Goal: Use online tool/utility: Utilize a website feature to perform a specific function

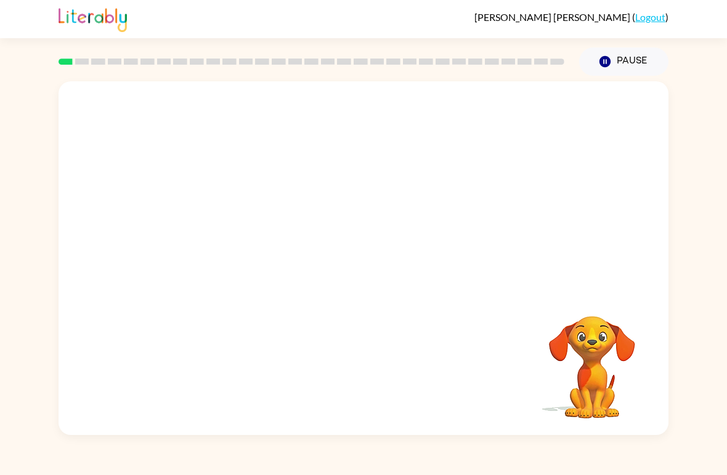
click at [228, 236] on video "Your browser must support playing .mp4 files to use Literably. Please try using…" at bounding box center [364, 185] width 610 height 209
click at [227, 237] on video "Your browser must support playing .mp4 files to use Literably. Please try using…" at bounding box center [364, 185] width 610 height 209
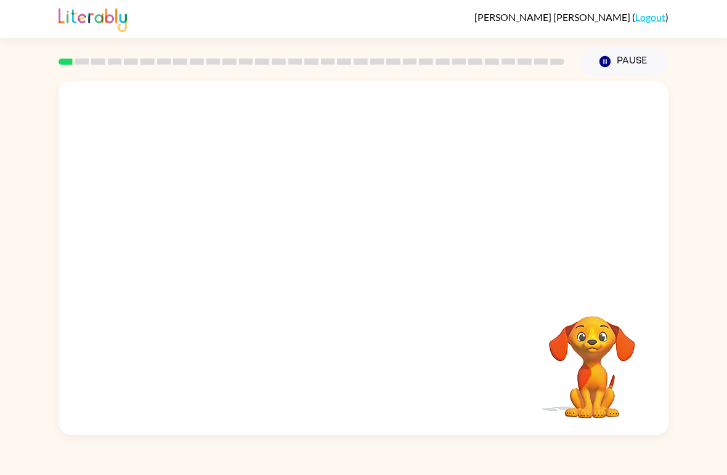
click at [227, 237] on video "Your browser must support playing .mp4 files to use Literably. Please try using…" at bounding box center [364, 185] width 610 height 209
click at [259, 232] on video "Your browser must support playing .mp4 files to use Literably. Please try using…" at bounding box center [364, 185] width 610 height 209
click at [249, 235] on video "Your browser must support playing .mp4 files to use Literably. Please try using…" at bounding box center [364, 185] width 610 height 209
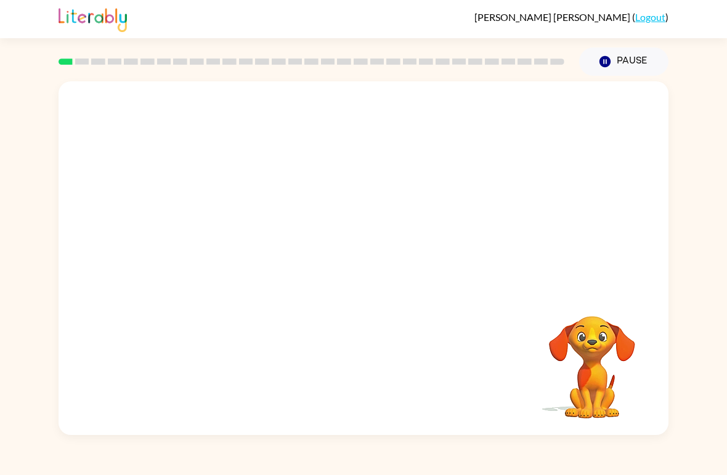
click at [223, 238] on video "Your browser must support playing .mp4 files to use Literably. Please try using…" at bounding box center [364, 185] width 610 height 209
click at [363, 286] on div at bounding box center [363, 264] width 79 height 45
click at [363, 271] on icon "button" at bounding box center [363, 264] width 14 height 14
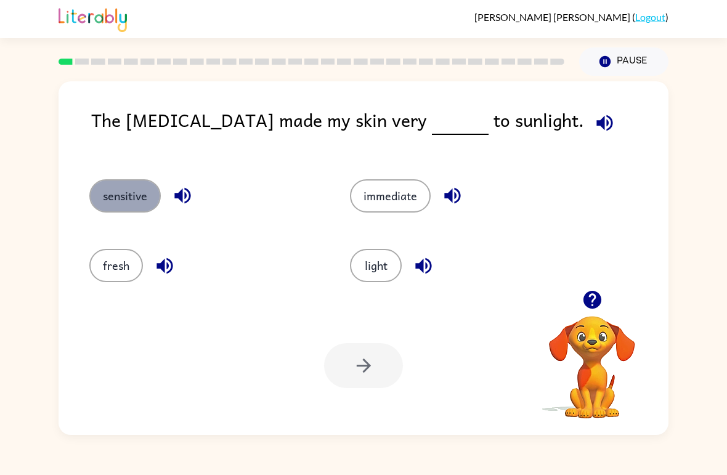
click at [144, 208] on button "sensitive" at bounding box center [124, 195] width 71 height 33
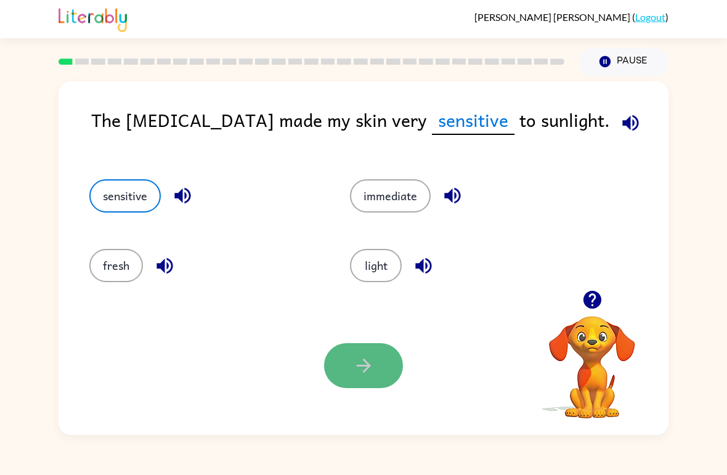
click at [375, 346] on button "button" at bounding box center [363, 365] width 79 height 45
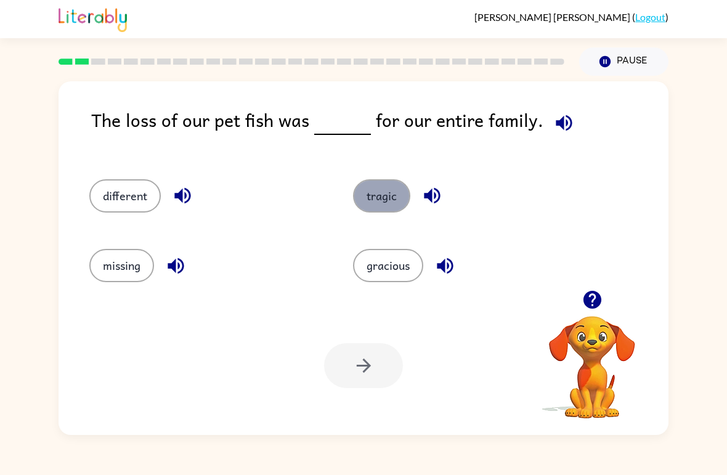
click at [381, 194] on button "tragic" at bounding box center [381, 195] width 57 height 33
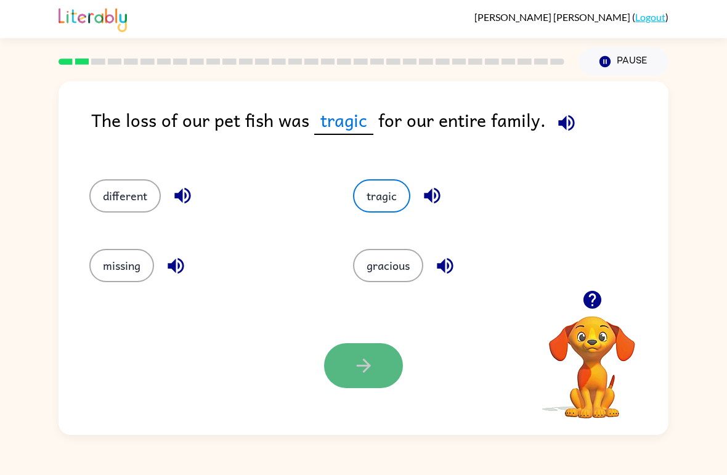
click at [361, 357] on icon "button" at bounding box center [364, 366] width 22 height 22
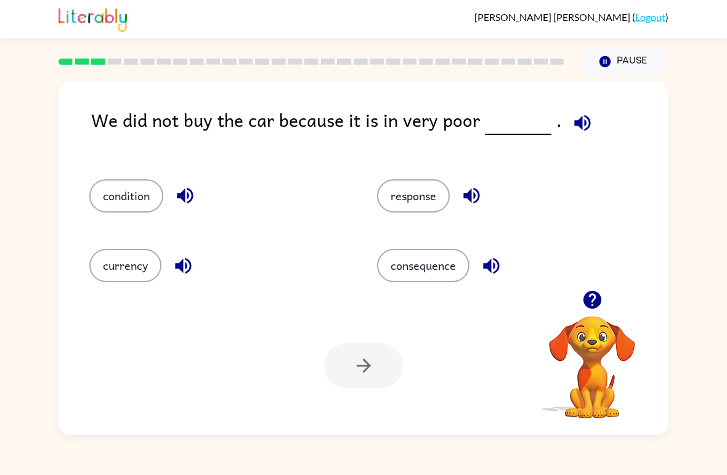
click at [666, 364] on div "Your browser must support playing .mp4 files to use Literably. Please try using…" at bounding box center [364, 365] width 610 height 139
click at [575, 368] on video "Your browser must support playing .mp4 files to use Literably. Please try using…" at bounding box center [591, 358] width 123 height 123
click at [591, 301] on icon "button" at bounding box center [592, 300] width 22 height 22
click at [591, 301] on icon "button" at bounding box center [592, 300] width 18 height 18
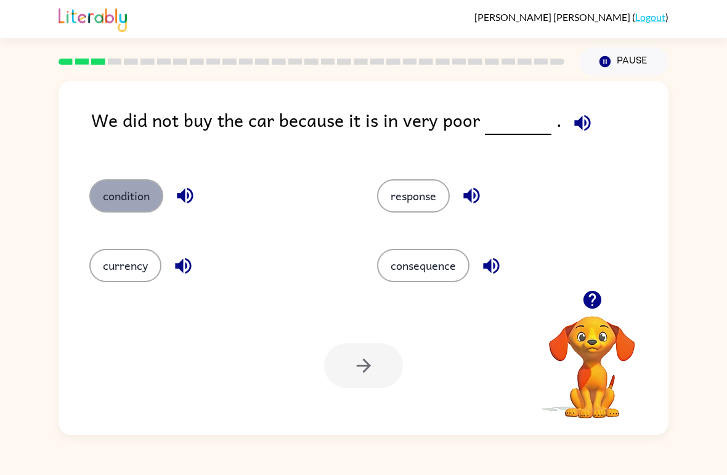
click at [140, 191] on button "condition" at bounding box center [126, 195] width 74 height 33
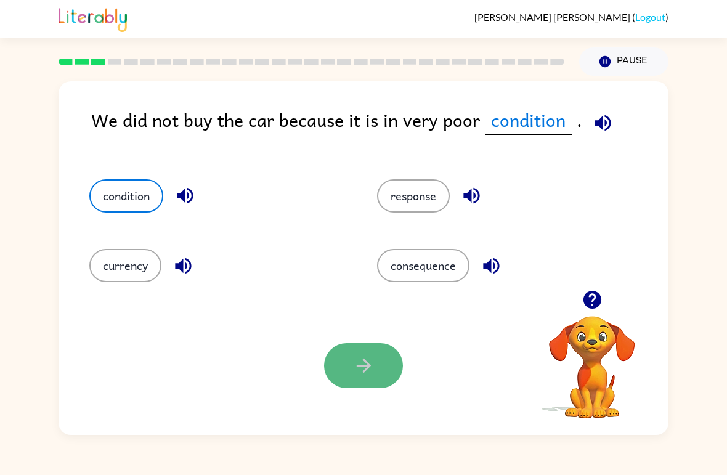
click at [386, 357] on button "button" at bounding box center [363, 365] width 79 height 45
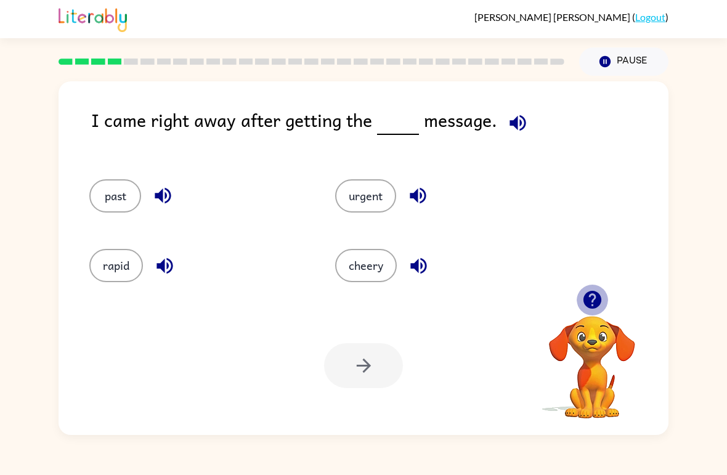
click at [591, 299] on icon "button" at bounding box center [592, 300] width 18 height 18
click at [354, 192] on button "urgent" at bounding box center [365, 195] width 61 height 33
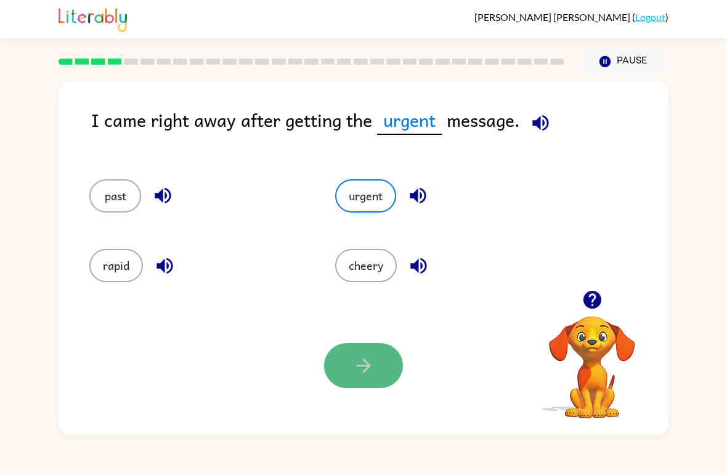
click at [353, 349] on button "button" at bounding box center [363, 365] width 79 height 45
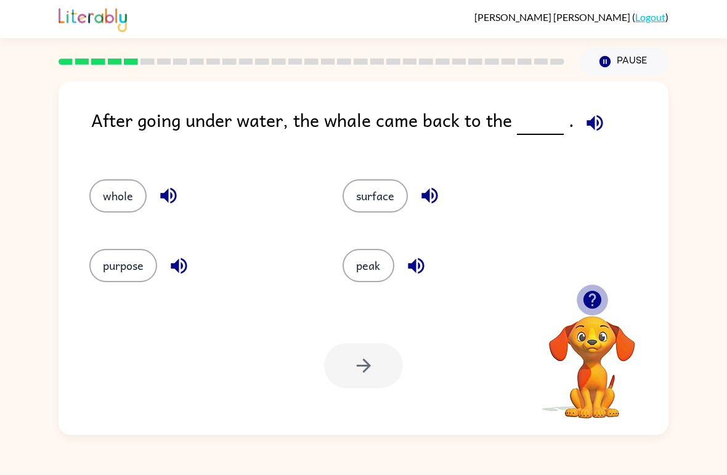
click at [594, 301] on icon "button" at bounding box center [592, 300] width 18 height 18
click at [396, 194] on button "surface" at bounding box center [374, 195] width 65 height 33
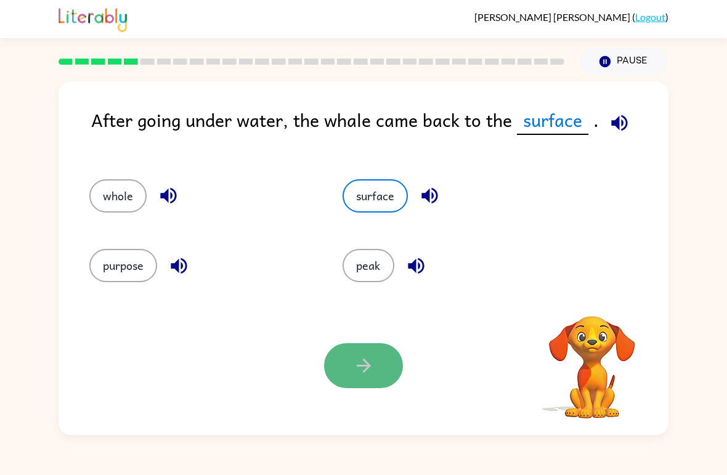
click at [365, 363] on icon "button" at bounding box center [364, 366] width 22 height 22
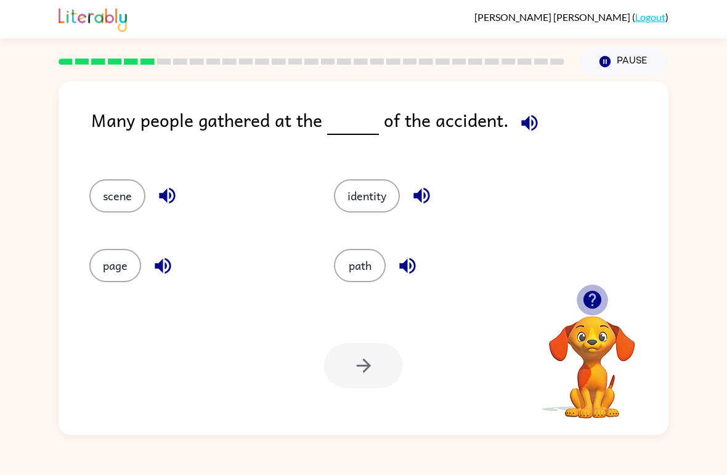
click at [591, 297] on icon "button" at bounding box center [592, 300] width 18 height 18
click at [122, 185] on button "scene" at bounding box center [117, 195] width 56 height 33
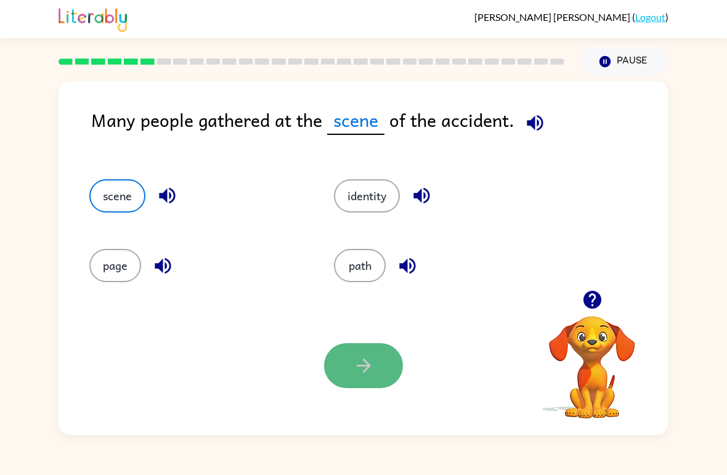
click at [337, 367] on button "button" at bounding box center [363, 365] width 79 height 45
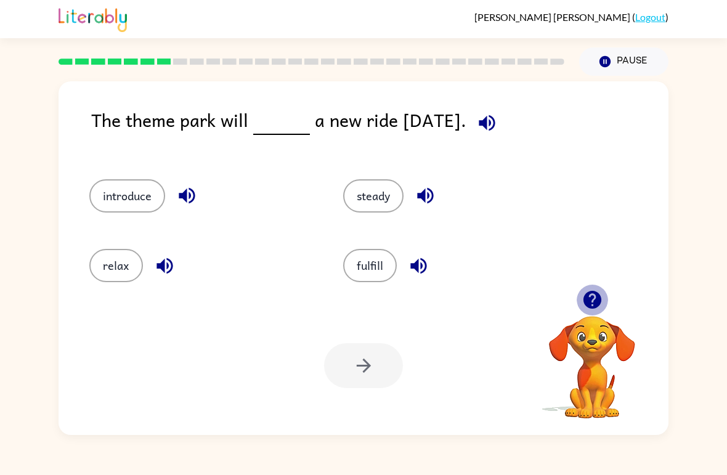
click at [592, 301] on icon "button" at bounding box center [592, 300] width 22 height 22
click at [150, 188] on button "introduce" at bounding box center [127, 195] width 76 height 33
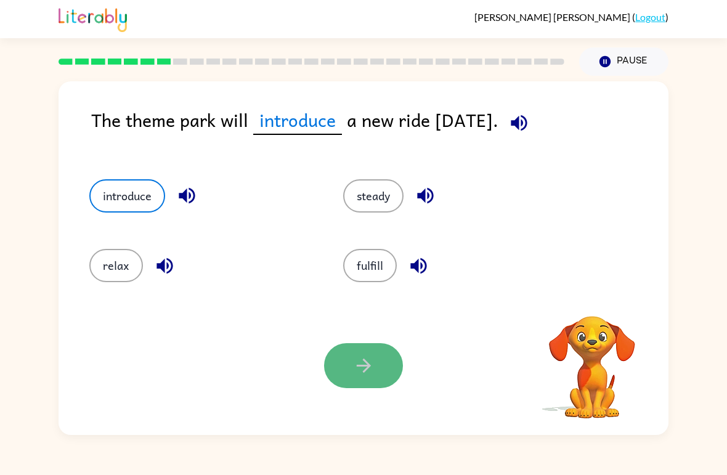
click at [382, 379] on button "button" at bounding box center [363, 365] width 79 height 45
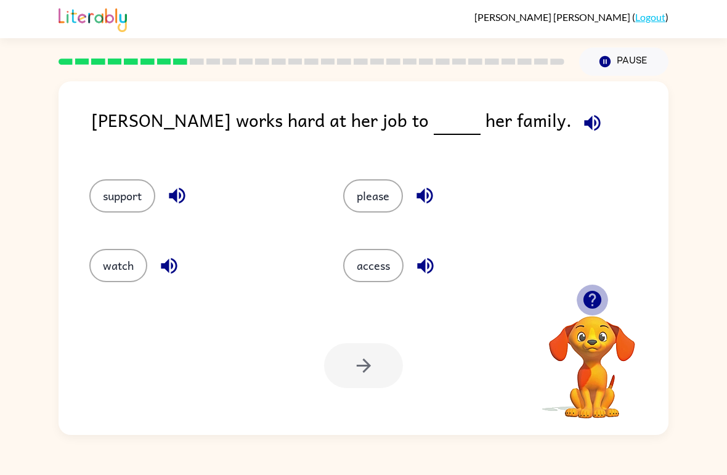
click at [593, 305] on icon "button" at bounding box center [592, 300] width 18 height 18
click at [106, 193] on button "support" at bounding box center [122, 195] width 66 height 33
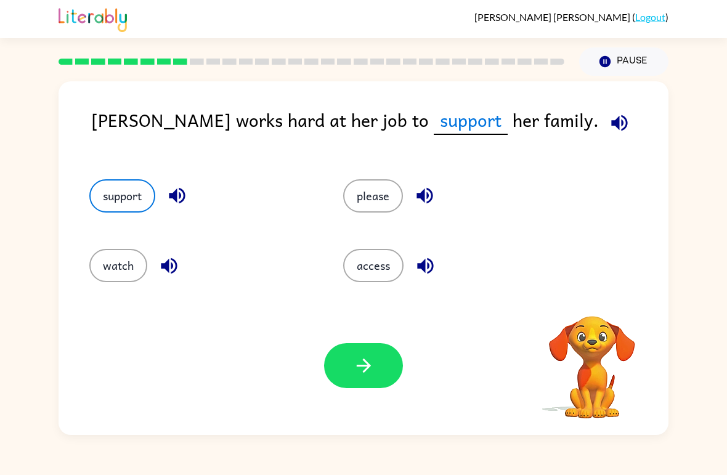
click at [365, 405] on div "Your browser must support playing .mp4 files to use Literably. Please try using…" at bounding box center [364, 365] width 610 height 139
click at [365, 397] on div "Your browser must support playing .mp4 files to use Literably. Please try using…" at bounding box center [364, 365] width 610 height 139
click at [596, 299] on icon "button" at bounding box center [592, 300] width 18 height 18
click at [379, 361] on button "button" at bounding box center [363, 365] width 79 height 45
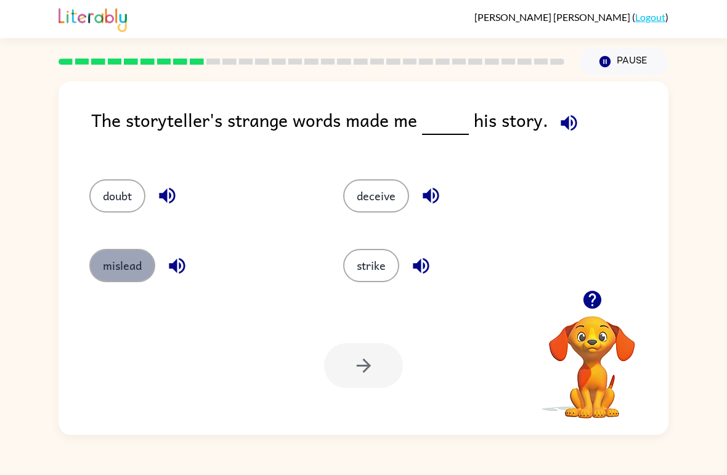
click at [126, 262] on button "mislead" at bounding box center [122, 265] width 66 height 33
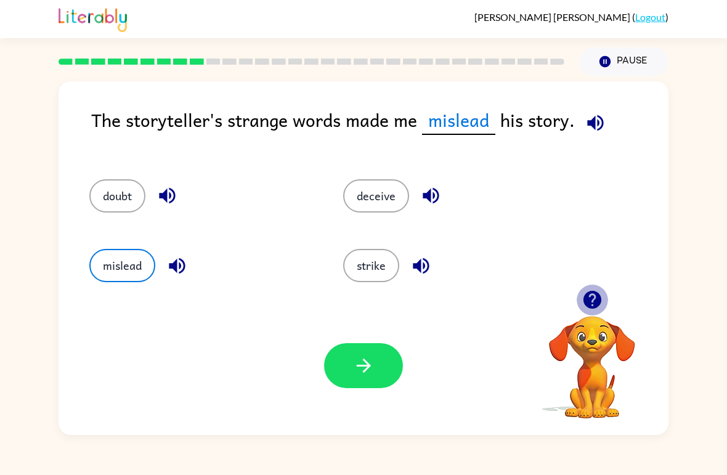
drag, startPoint x: 591, startPoint y: 299, endPoint x: 443, endPoint y: 322, distance: 150.2
click at [480, 314] on div "Your browser must support playing .mp4 files to use Literably. Please try using…" at bounding box center [364, 365] width 610 height 139
click at [314, 367] on div "Your browser must support playing .mp4 files to use Literably. Please try using…" at bounding box center [364, 365] width 610 height 139
click at [344, 365] on button "button" at bounding box center [363, 365] width 79 height 45
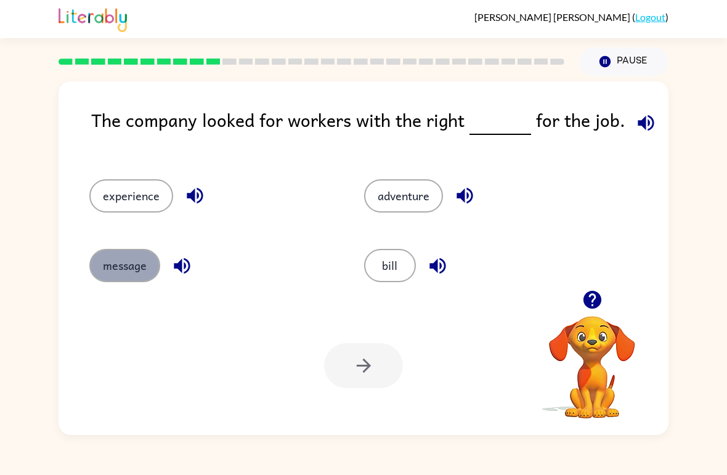
click at [140, 261] on button "message" at bounding box center [124, 265] width 71 height 33
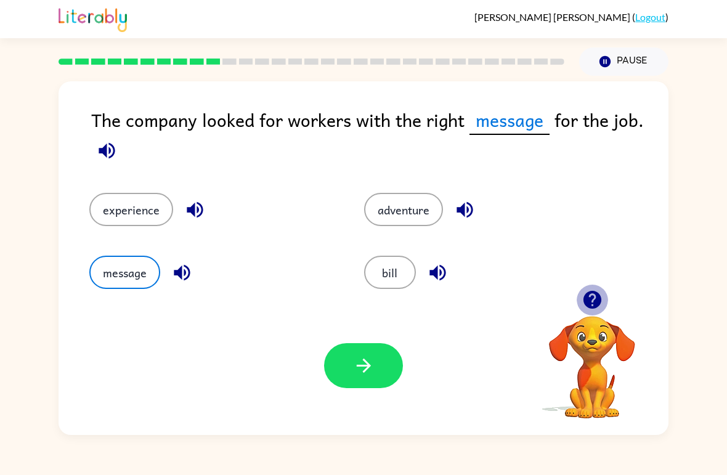
drag, startPoint x: 591, startPoint y: 303, endPoint x: 536, endPoint y: 316, distance: 56.9
click at [586, 304] on icon "button" at bounding box center [592, 300] width 18 height 18
click at [346, 358] on button "button" at bounding box center [363, 365] width 79 height 45
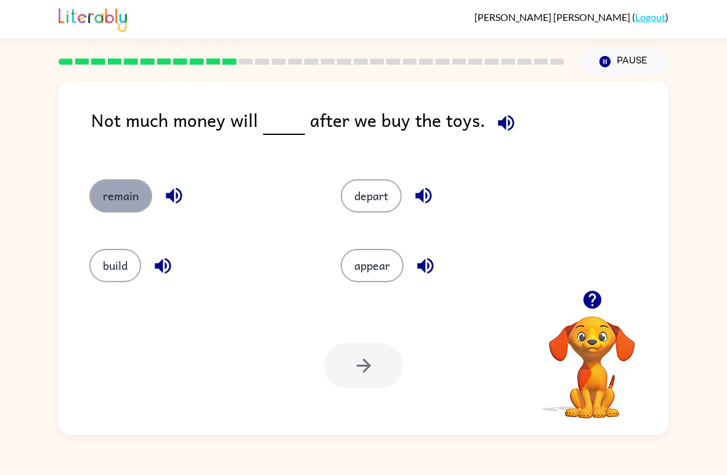
click at [123, 205] on button "remain" at bounding box center [120, 195] width 63 height 33
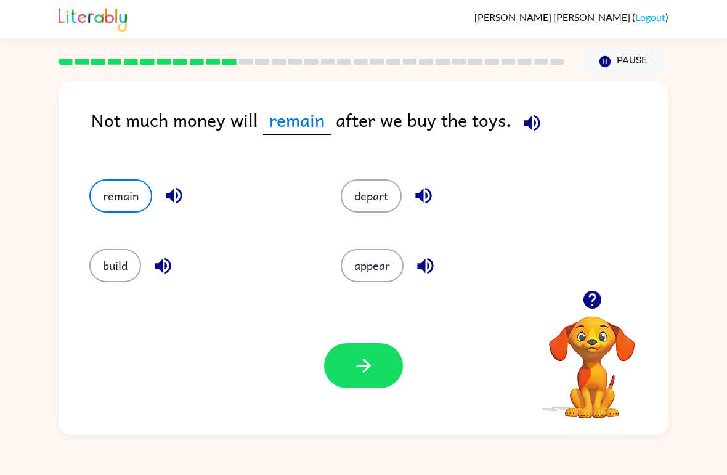
click at [594, 302] on icon "button" at bounding box center [592, 300] width 18 height 18
click at [350, 367] on button "button" at bounding box center [363, 365] width 79 height 45
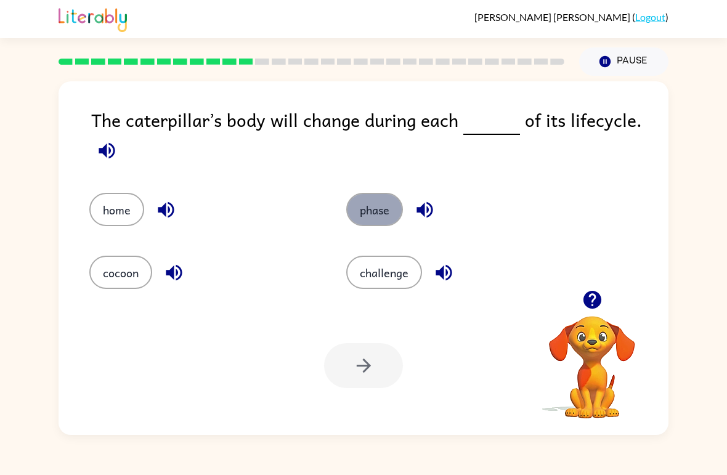
click at [367, 214] on button "phase" at bounding box center [374, 209] width 57 height 33
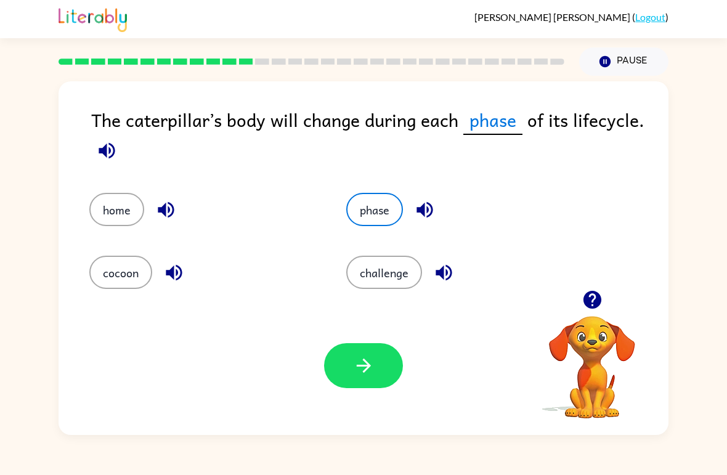
click at [367, 390] on div "Your browser must support playing .mp4 files to use Literably. Please try using…" at bounding box center [364, 365] width 610 height 139
click at [367, 378] on button "button" at bounding box center [363, 365] width 79 height 45
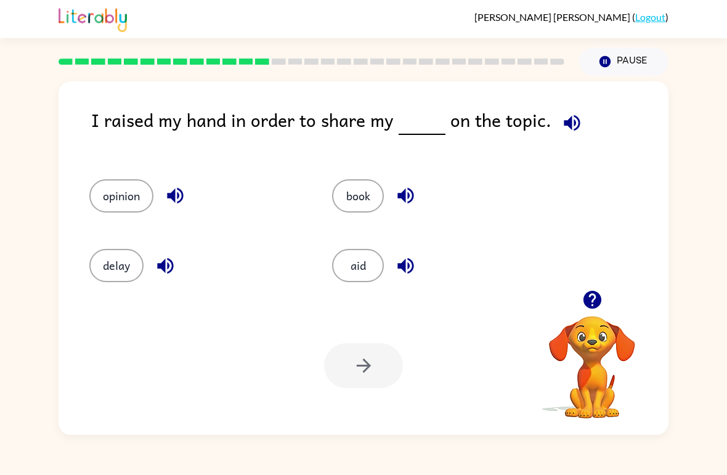
click at [594, 302] on icon "button" at bounding box center [592, 300] width 18 height 18
click at [594, 302] on video "Your browser must support playing .mp4 files to use Literably. Please try using…" at bounding box center [591, 358] width 123 height 123
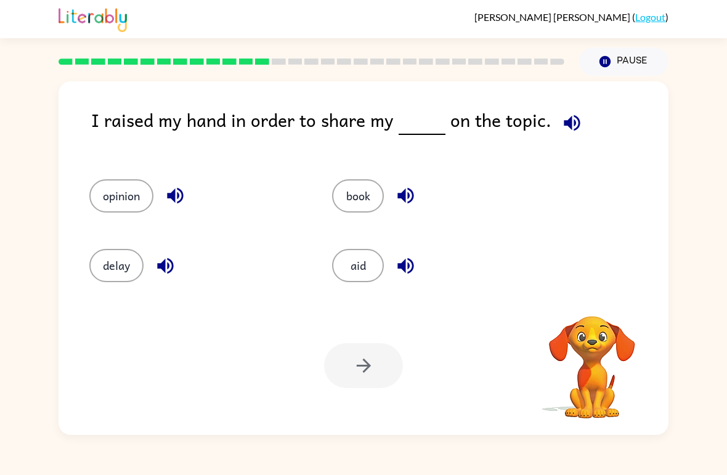
click at [594, 302] on video "Your browser must support playing .mp4 files to use Literably. Please try using…" at bounding box center [591, 358] width 123 height 123
click at [594, 303] on icon "button" at bounding box center [592, 300] width 18 height 18
click at [594, 302] on icon "button" at bounding box center [592, 300] width 18 height 18
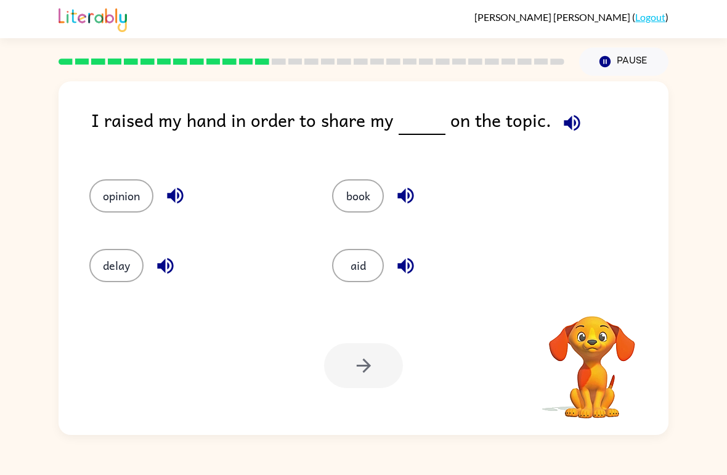
click at [594, 303] on video "Your browser must support playing .mp4 files to use Literably. Please try using…" at bounding box center [591, 358] width 123 height 123
click at [590, 299] on icon "button" at bounding box center [592, 300] width 18 height 18
click at [126, 200] on button "opinion" at bounding box center [121, 195] width 64 height 33
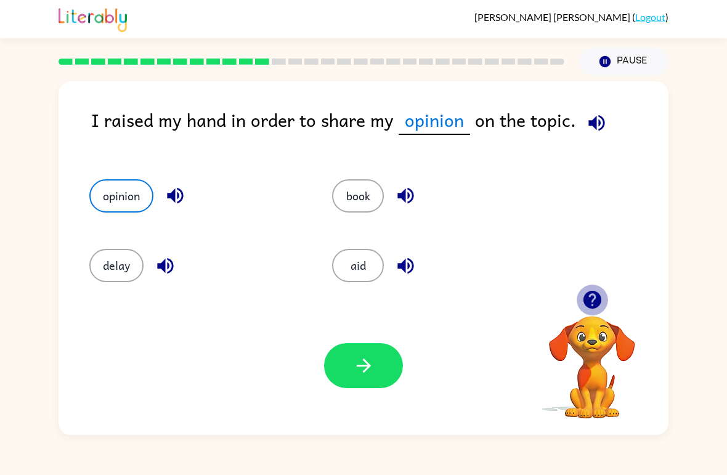
drag, startPoint x: 592, startPoint y: 296, endPoint x: 493, endPoint y: 317, distance: 100.6
click at [563, 299] on div at bounding box center [591, 299] width 123 height 31
click at [342, 381] on button "button" at bounding box center [363, 365] width 79 height 45
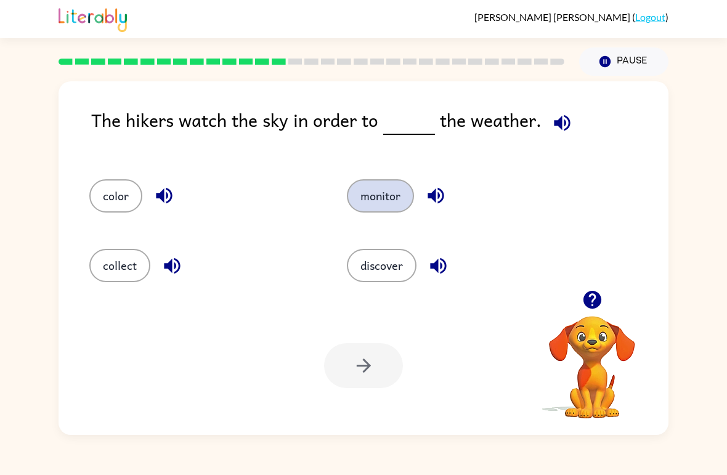
click at [376, 193] on button "monitor" at bounding box center [380, 195] width 67 height 33
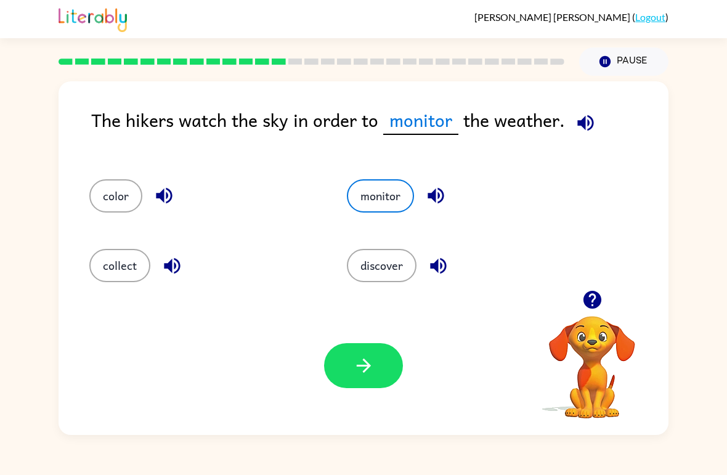
click at [592, 302] on icon "button" at bounding box center [592, 300] width 22 height 22
click at [342, 362] on button "button" at bounding box center [363, 365] width 79 height 45
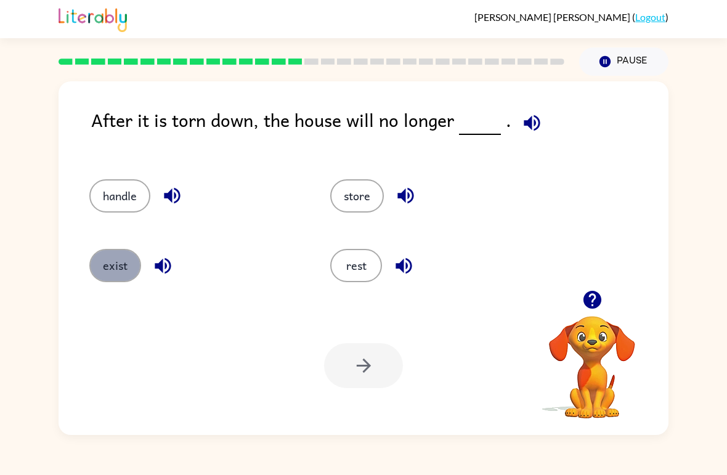
click at [114, 252] on button "exist" at bounding box center [115, 265] width 52 height 33
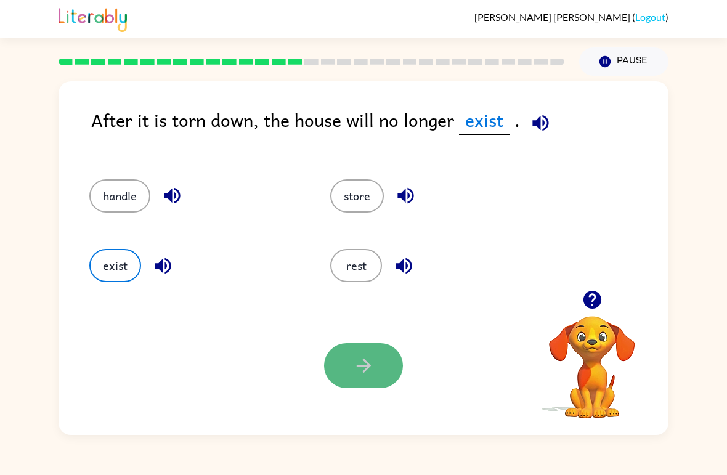
click at [377, 360] on button "button" at bounding box center [363, 365] width 79 height 45
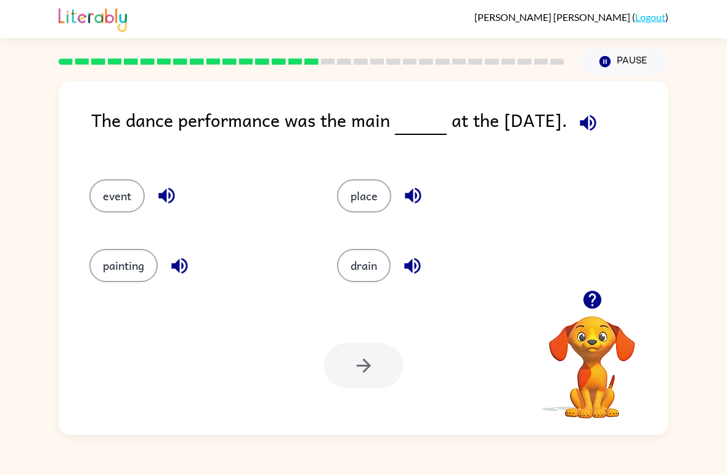
click at [145, 201] on div "event" at bounding box center [198, 195] width 219 height 33
click at [128, 201] on button "event" at bounding box center [116, 195] width 55 height 33
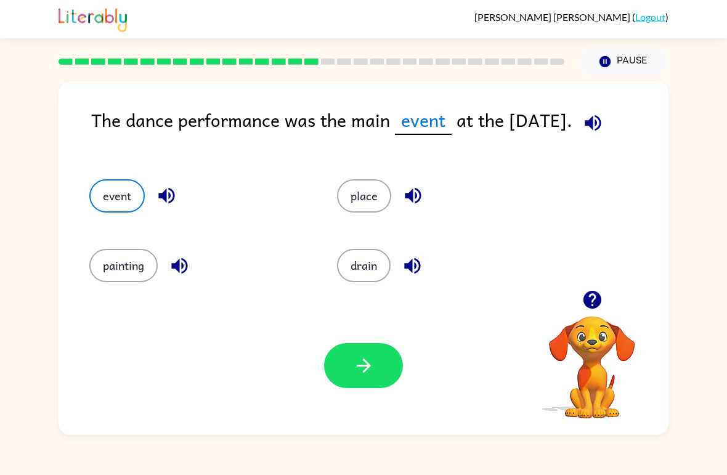
click at [591, 305] on icon "button" at bounding box center [592, 300] width 22 height 22
click at [362, 378] on button "button" at bounding box center [363, 365] width 79 height 45
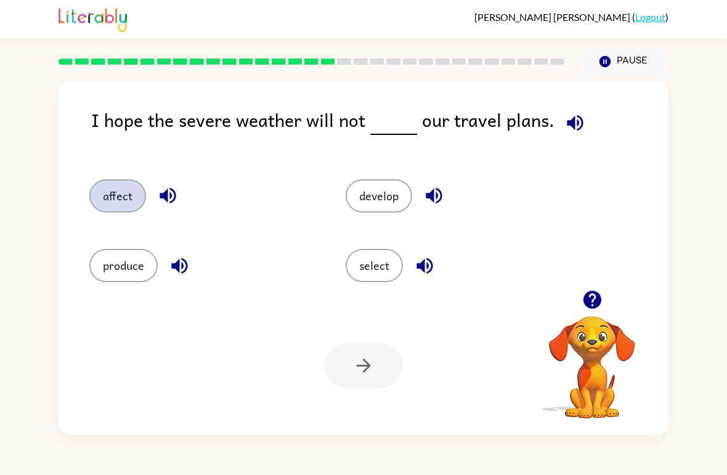
click at [101, 196] on button "affect" at bounding box center [117, 195] width 57 height 33
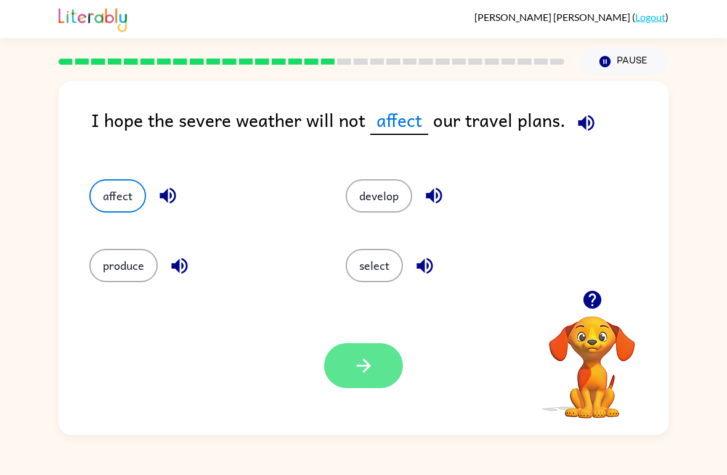
click at [384, 372] on button "button" at bounding box center [363, 365] width 79 height 45
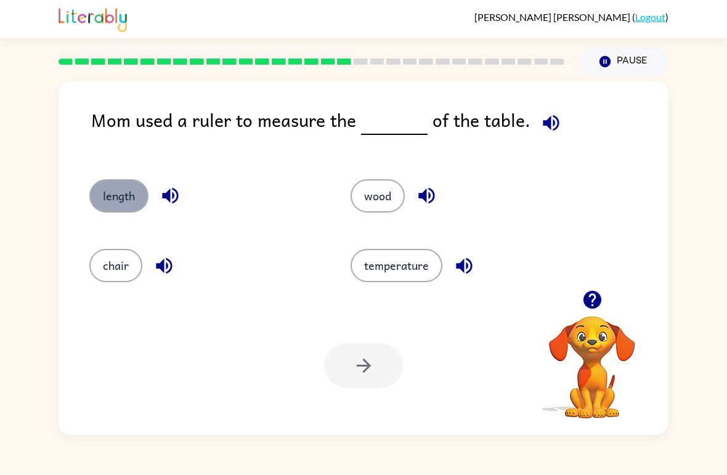
click at [108, 182] on button "length" at bounding box center [118, 195] width 59 height 33
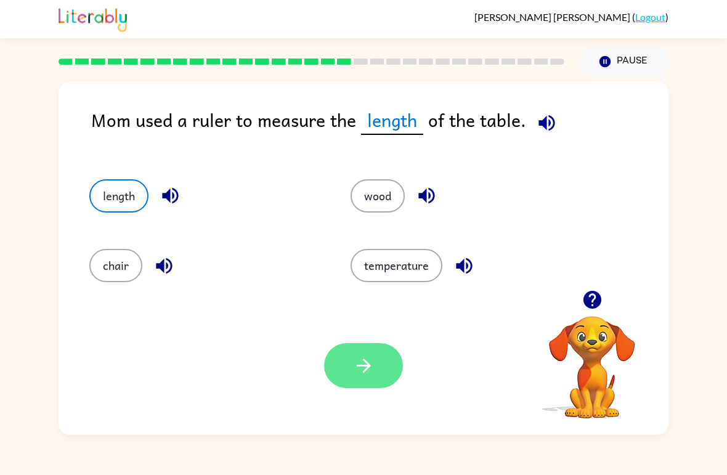
click at [333, 362] on button "button" at bounding box center [363, 365] width 79 height 45
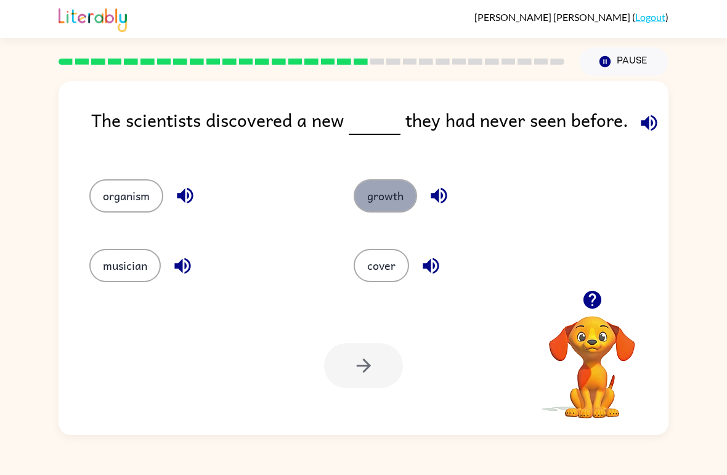
click at [371, 192] on button "growth" at bounding box center [385, 195] width 63 height 33
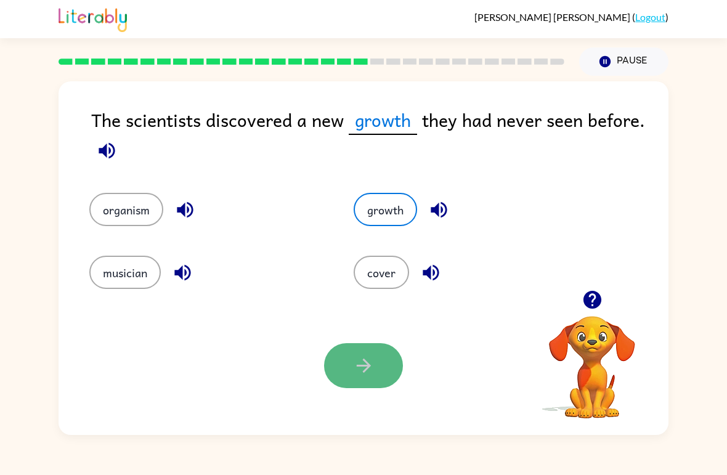
click at [363, 345] on button "button" at bounding box center [363, 365] width 79 height 45
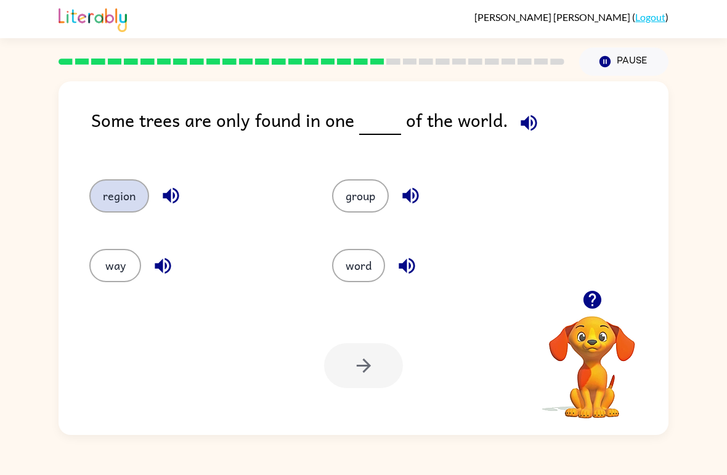
click at [126, 198] on button "region" at bounding box center [119, 195] width 60 height 33
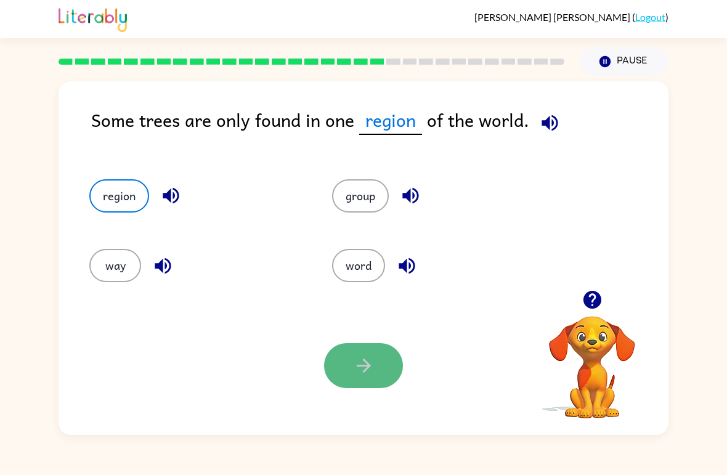
click at [333, 362] on button "button" at bounding box center [363, 365] width 79 height 45
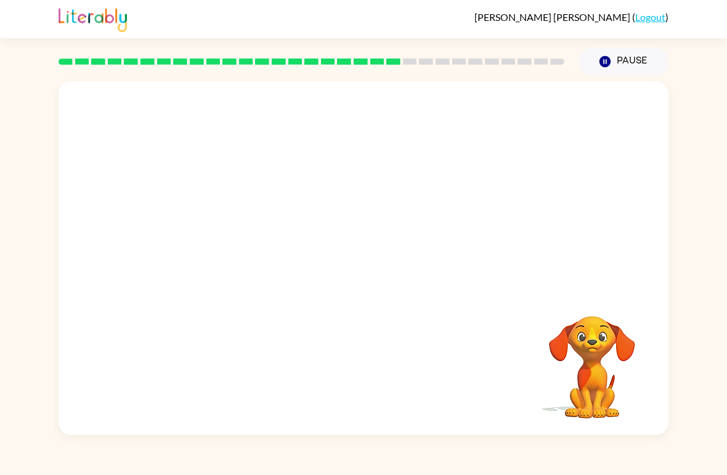
click at [259, 257] on video "Your browser must support playing .mp4 files to use Literably. Please try using…" at bounding box center [364, 185] width 610 height 209
click at [257, 257] on video "Your browser must support playing .mp4 files to use Literably. Please try using…" at bounding box center [364, 185] width 610 height 209
click at [248, 253] on video "Your browser must support playing .mp4 files to use Literably. Please try using…" at bounding box center [364, 185] width 610 height 209
click at [248, 255] on video "Your browser must support playing .mp4 files to use Literably. Please try using…" at bounding box center [364, 185] width 610 height 209
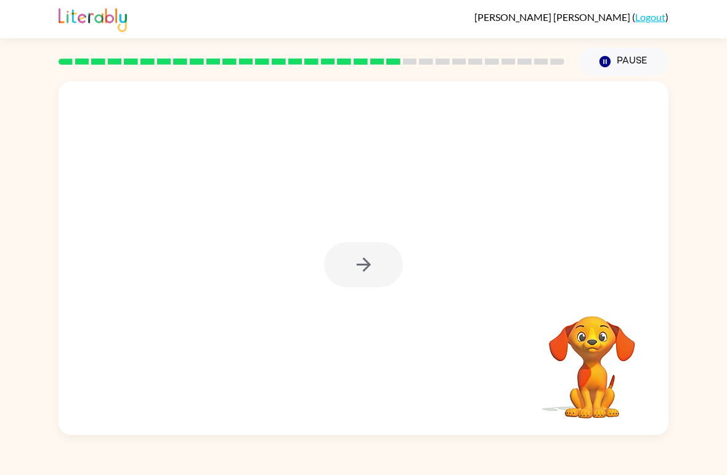
click at [378, 251] on div at bounding box center [363, 264] width 79 height 45
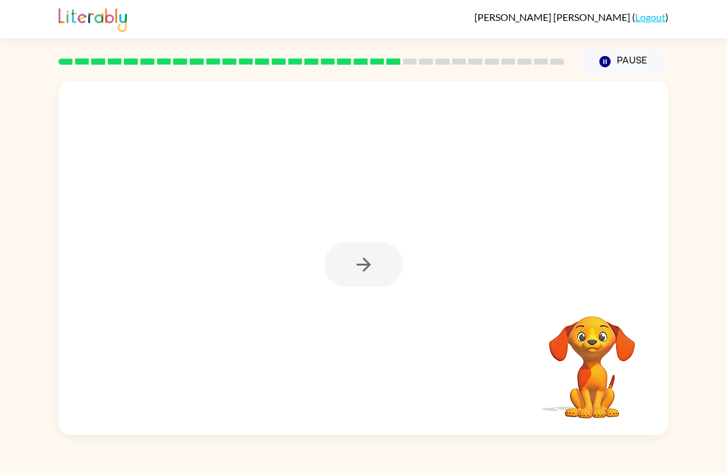
click at [378, 251] on div at bounding box center [363, 264] width 79 height 45
click at [378, 251] on button "button" at bounding box center [363, 264] width 79 height 45
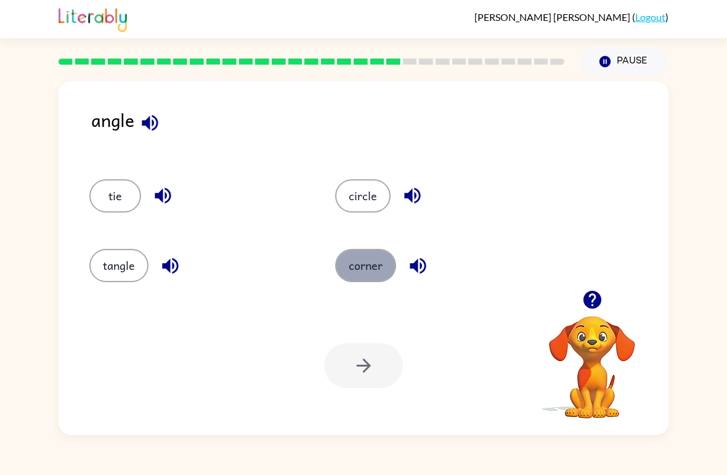
click at [367, 272] on button "corner" at bounding box center [365, 265] width 61 height 33
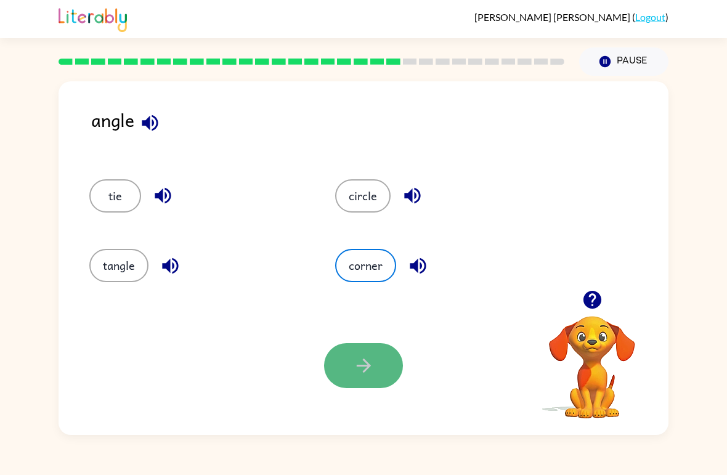
click at [363, 365] on icon "button" at bounding box center [364, 366] width 22 height 22
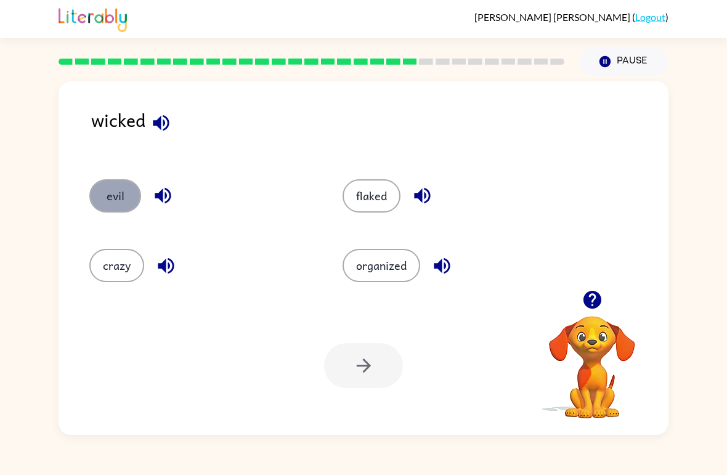
click at [121, 193] on button "evil" at bounding box center [115, 195] width 52 height 33
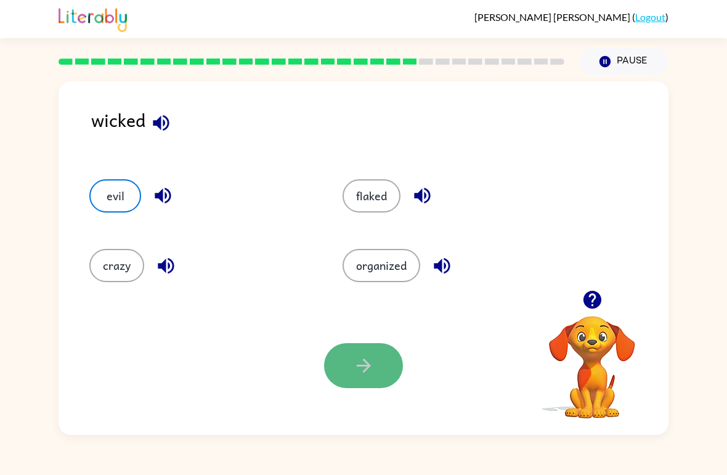
click at [342, 365] on button "button" at bounding box center [363, 365] width 79 height 45
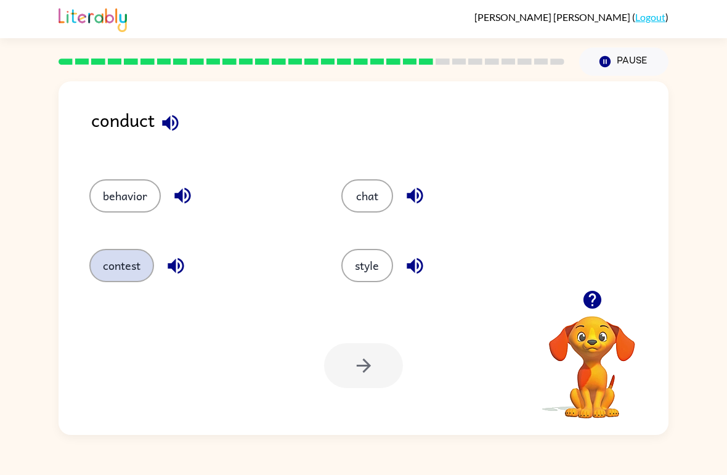
click at [121, 267] on button "contest" at bounding box center [121, 265] width 65 height 33
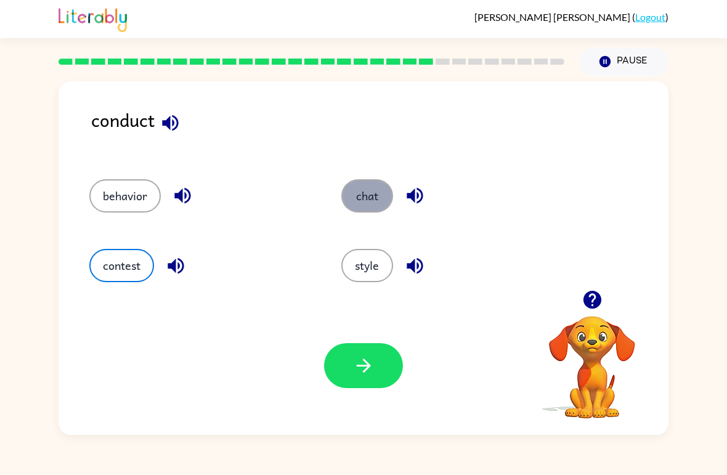
click at [357, 195] on button "chat" at bounding box center [367, 195] width 52 height 33
click at [376, 187] on button "chat" at bounding box center [367, 195] width 52 height 33
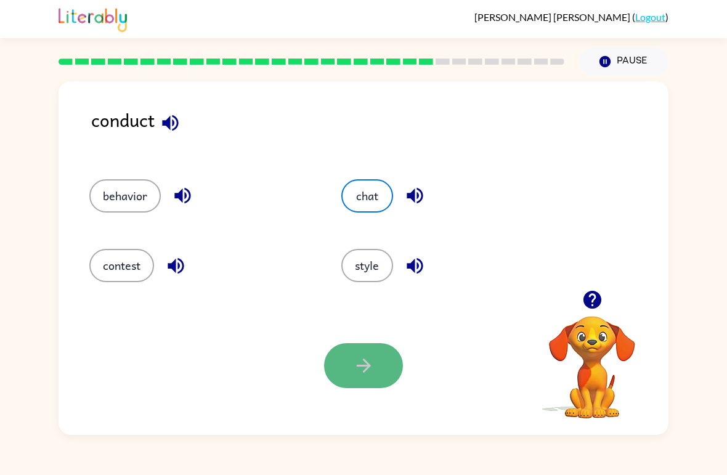
click at [360, 350] on button "button" at bounding box center [363, 365] width 79 height 45
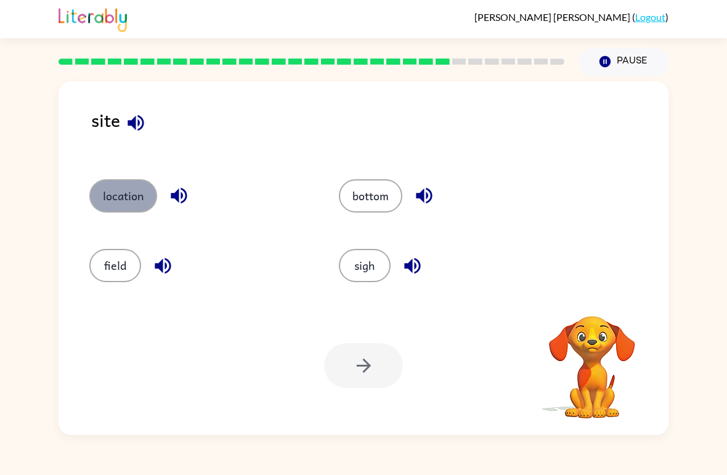
click at [134, 190] on button "location" at bounding box center [123, 195] width 68 height 33
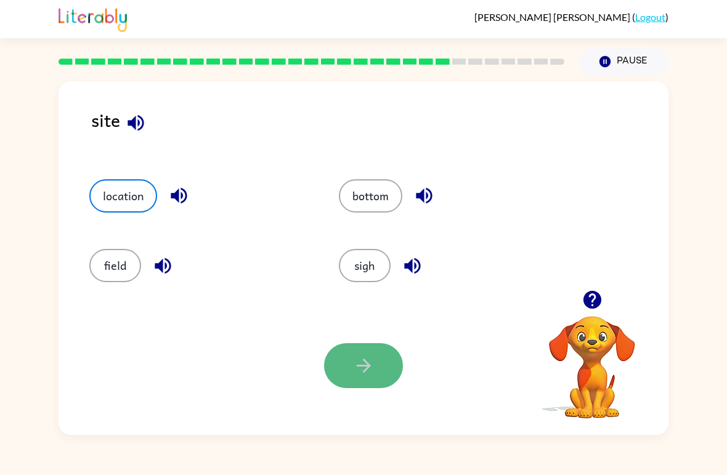
click at [365, 360] on icon "button" at bounding box center [364, 366] width 22 height 22
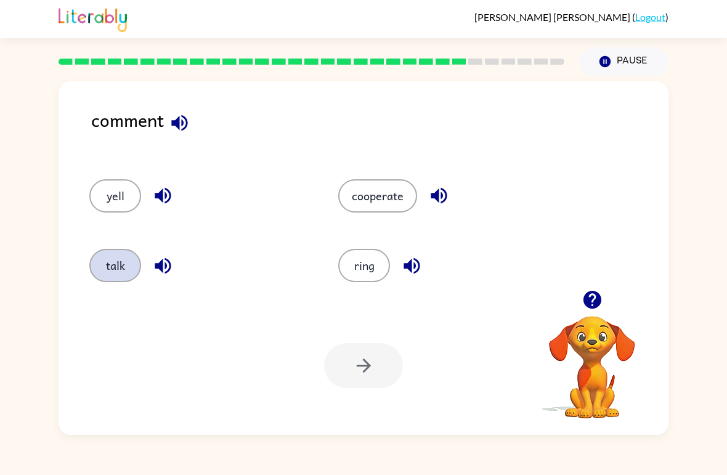
click at [124, 265] on button "talk" at bounding box center [115, 265] width 52 height 33
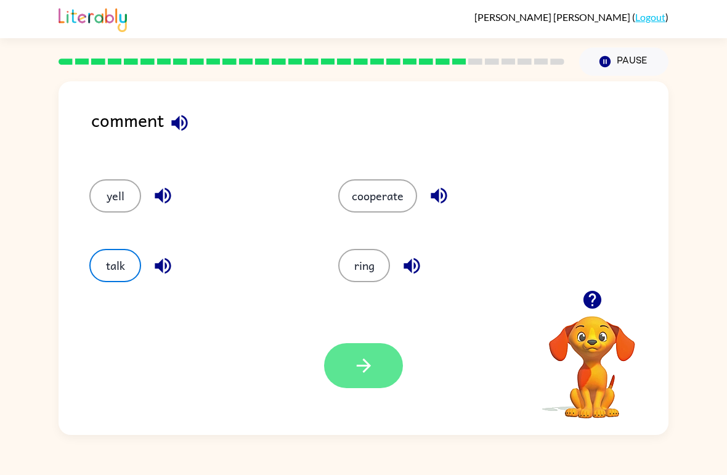
click at [346, 375] on button "button" at bounding box center [363, 365] width 79 height 45
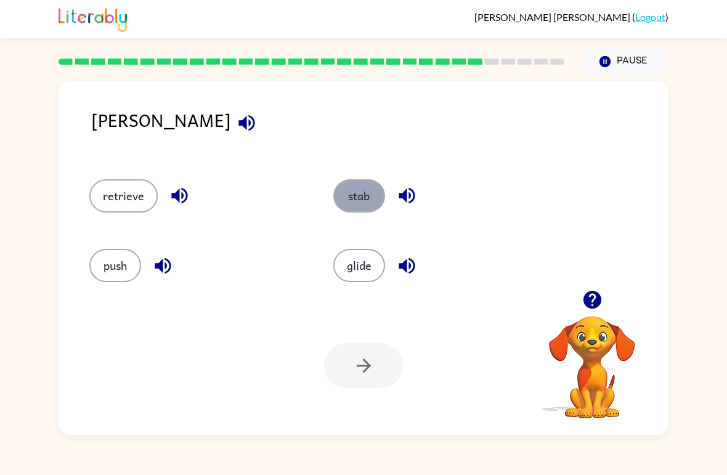
click at [356, 198] on button "stab" at bounding box center [359, 195] width 52 height 33
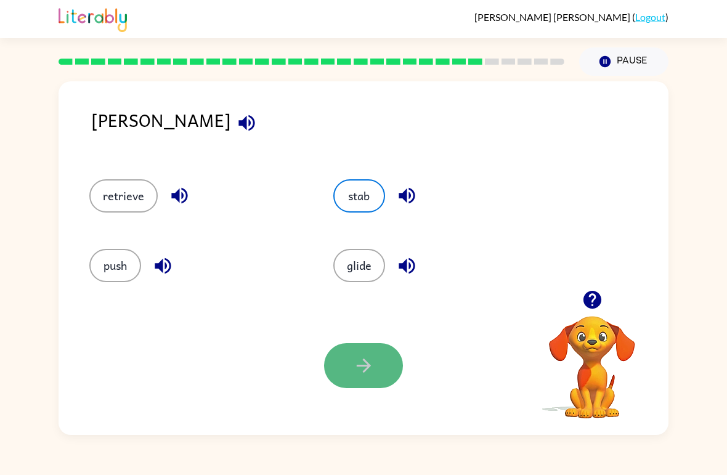
click at [353, 384] on button "button" at bounding box center [363, 365] width 79 height 45
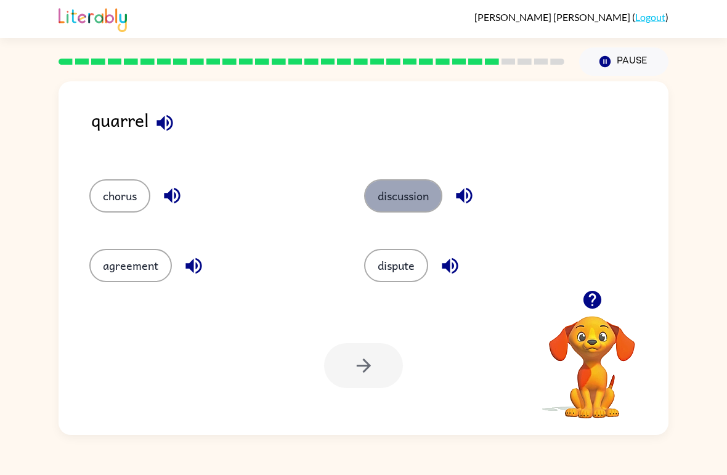
click at [385, 213] on button "discussion" at bounding box center [403, 195] width 78 height 33
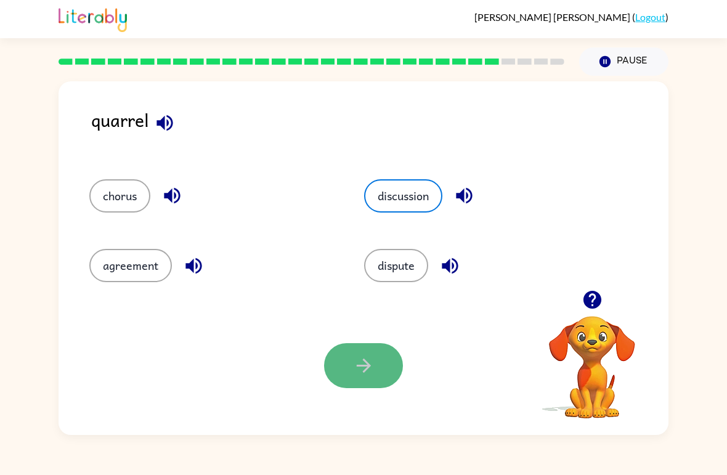
click at [372, 376] on icon "button" at bounding box center [364, 366] width 22 height 22
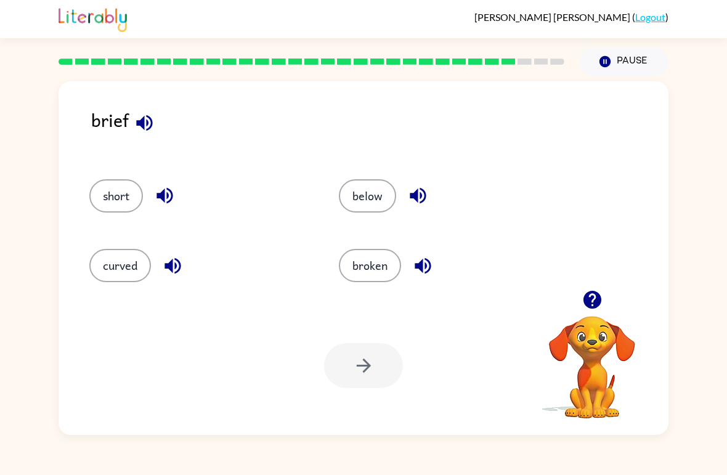
click at [121, 179] on div "short" at bounding box center [190, 191] width 249 height 70
click at [116, 188] on button "short" at bounding box center [116, 195] width 54 height 33
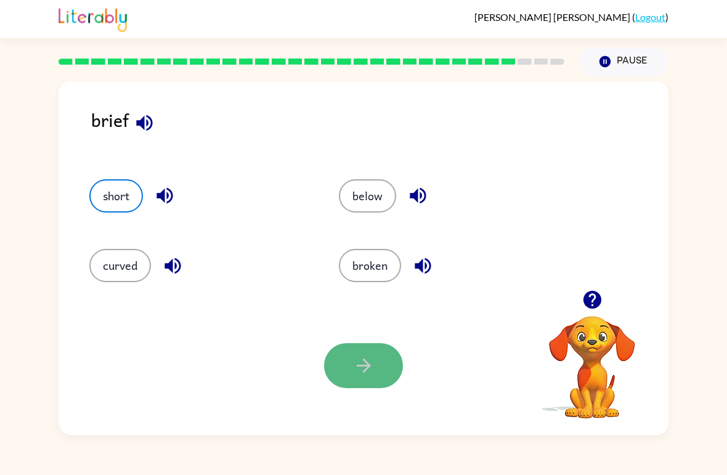
click at [360, 371] on icon "button" at bounding box center [364, 366] width 22 height 22
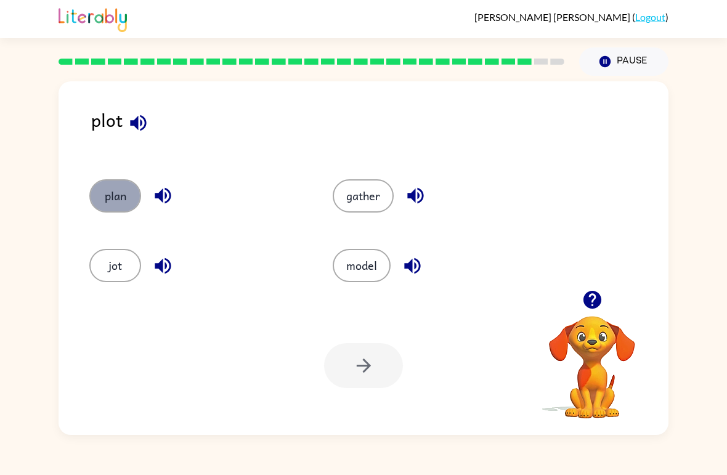
click at [110, 210] on button "plan" at bounding box center [115, 195] width 52 height 33
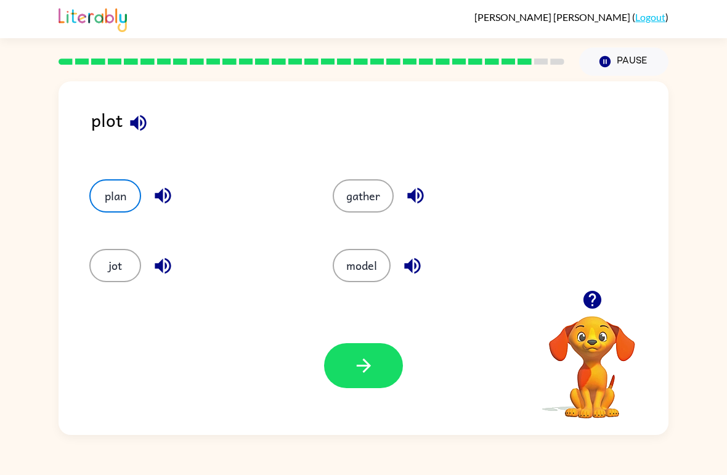
click at [592, 296] on icon "button" at bounding box center [592, 300] width 22 height 22
click at [338, 381] on button "button" at bounding box center [363, 365] width 79 height 45
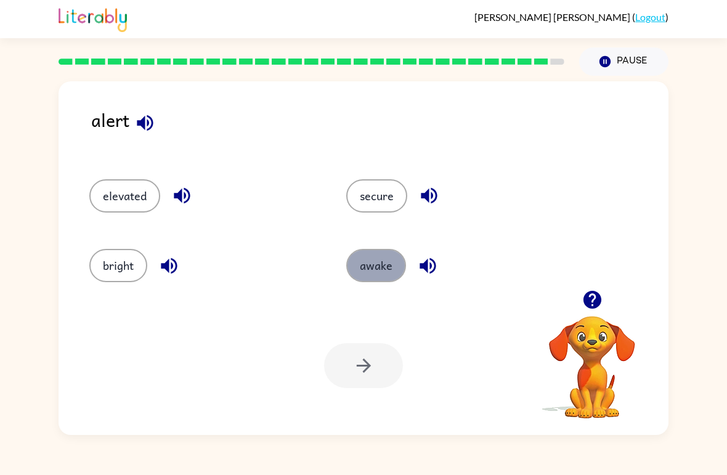
click at [370, 254] on button "awake" at bounding box center [376, 265] width 60 height 33
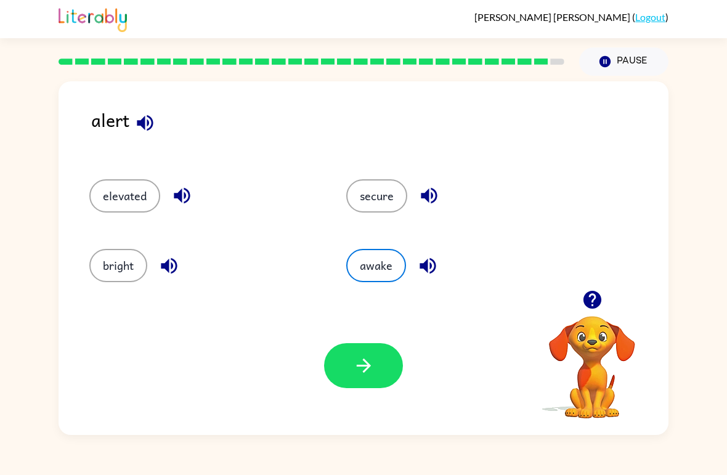
click at [599, 309] on icon "button" at bounding box center [592, 300] width 22 height 22
click at [365, 367] on icon "button" at bounding box center [364, 366] width 22 height 22
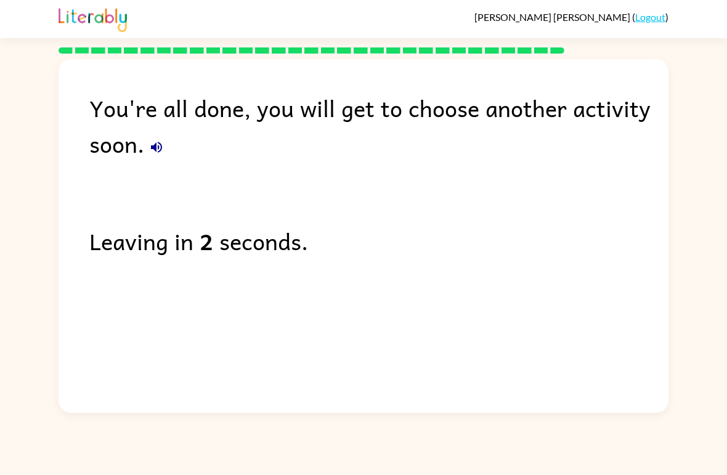
click at [341, 174] on div "You're all done, you will get to choose another activity soon. Leaving in 2 sec…" at bounding box center [364, 232] width 610 height 347
